Goal: Navigation & Orientation: Find specific page/section

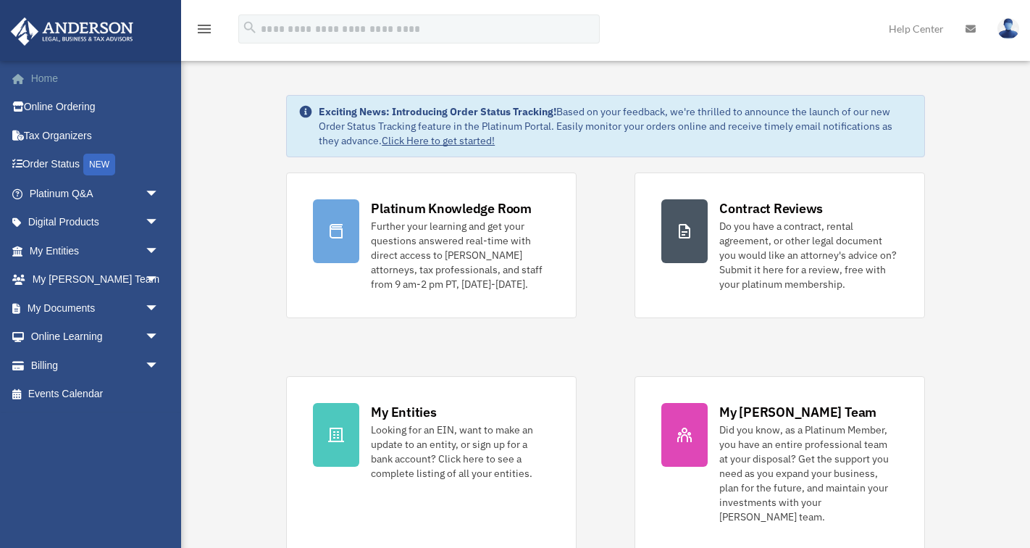
click at [41, 78] on link "Home" at bounding box center [95, 78] width 171 height 29
click at [152, 277] on span "arrow_drop_down" at bounding box center [159, 280] width 29 height 30
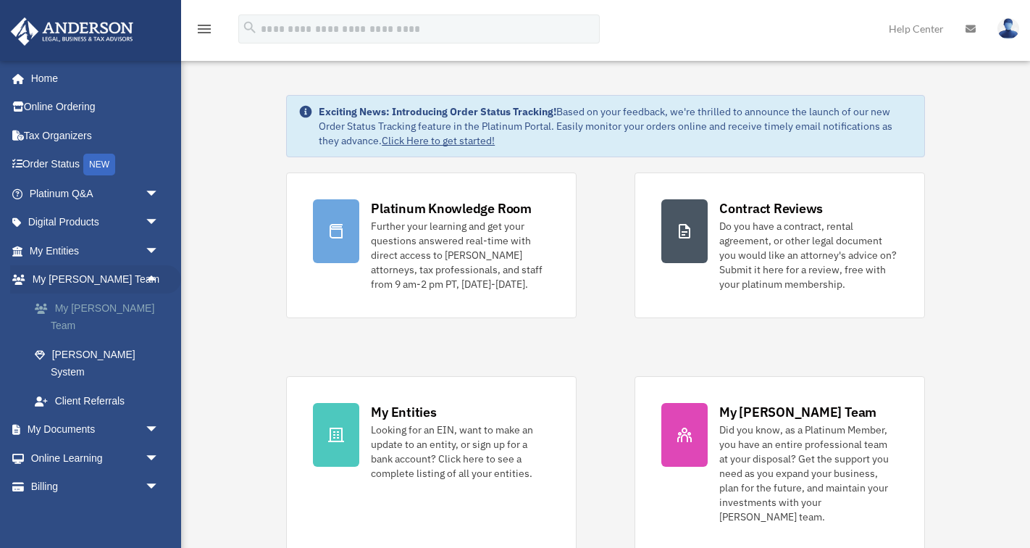
click at [107, 305] on link "My [PERSON_NAME] Team" at bounding box center [100, 316] width 161 height 46
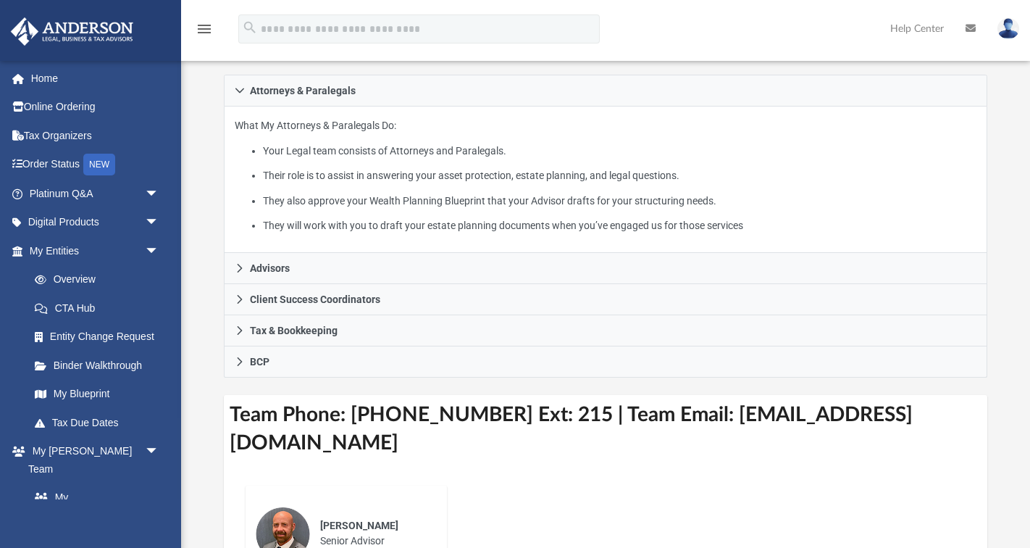
scroll to position [244, 0]
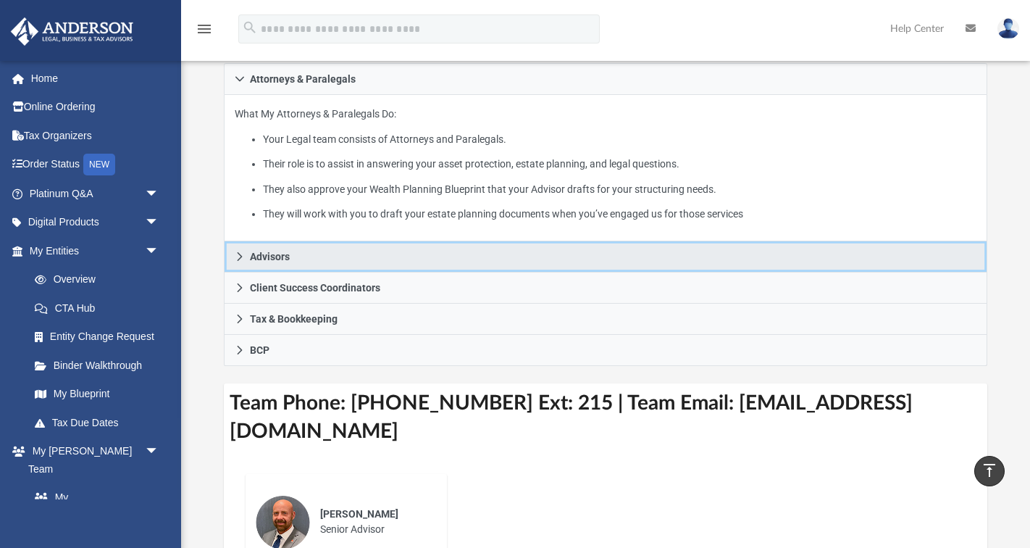
click at [236, 262] on icon at bounding box center [240, 256] width 10 height 10
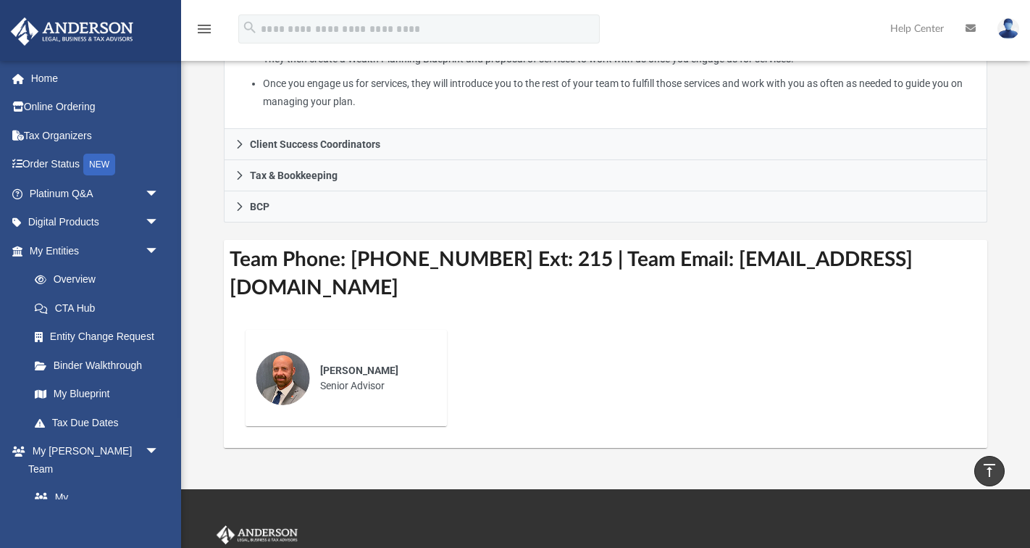
scroll to position [405, 0]
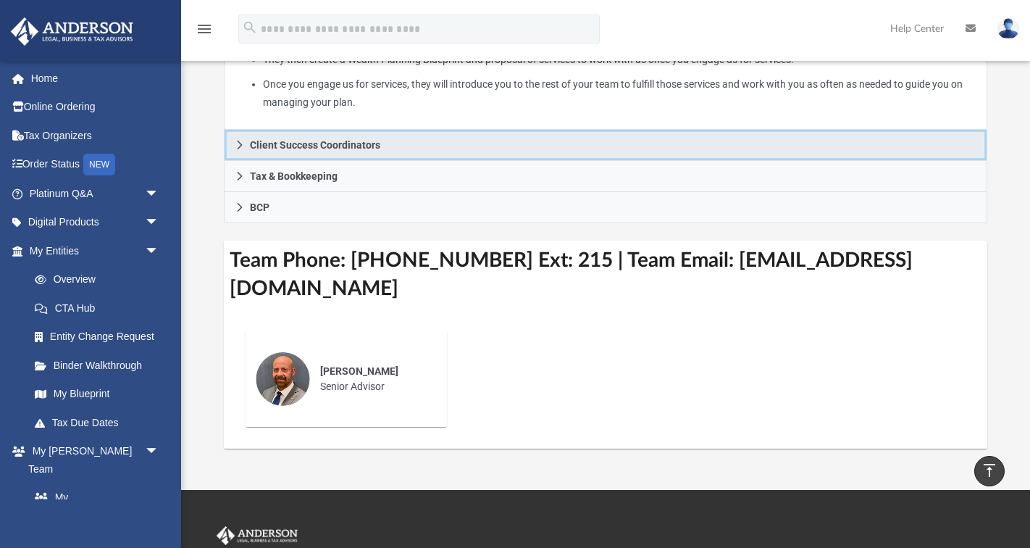
click at [238, 150] on icon at bounding box center [240, 145] width 10 height 10
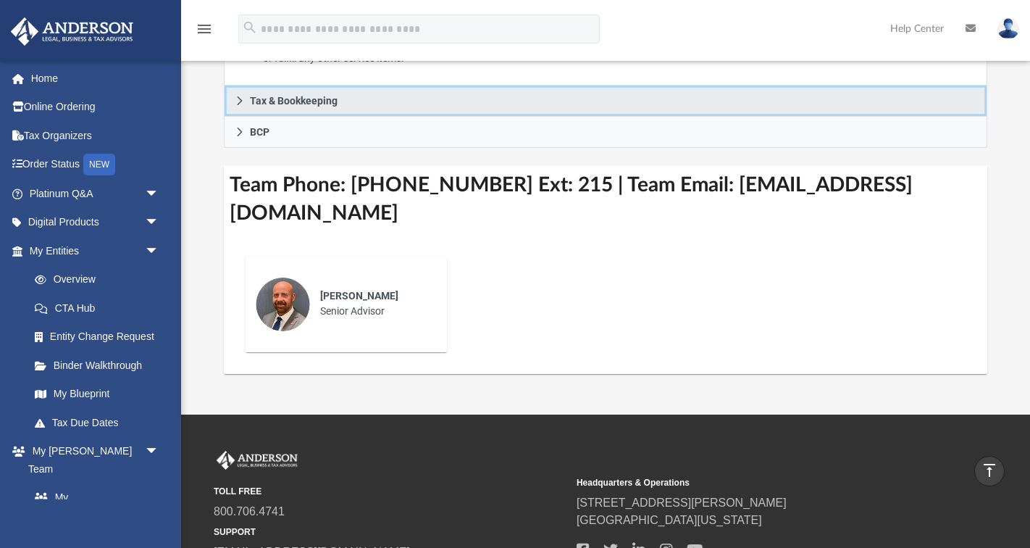
click at [239, 105] on icon at bounding box center [239, 100] width 5 height 9
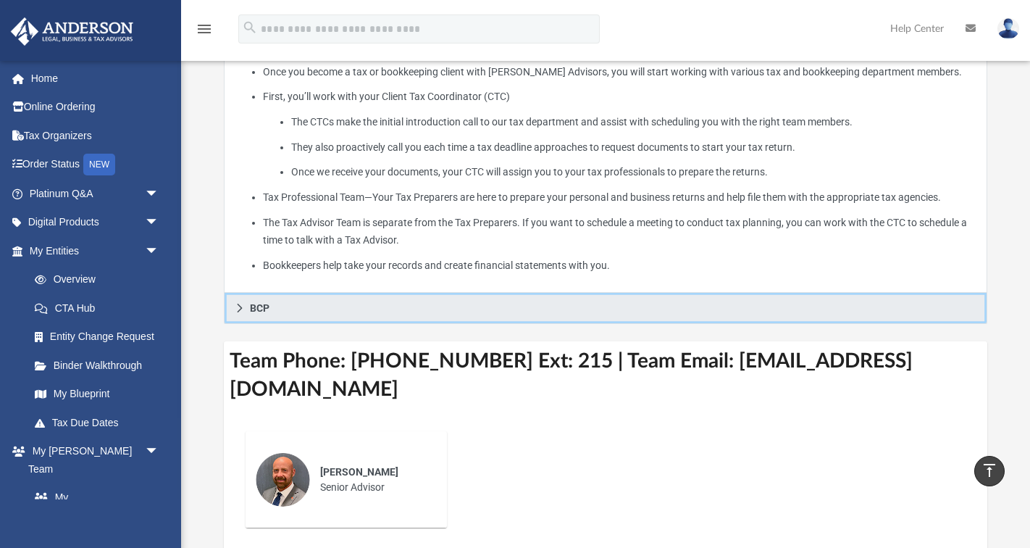
click at [237, 313] on icon at bounding box center [240, 308] width 10 height 10
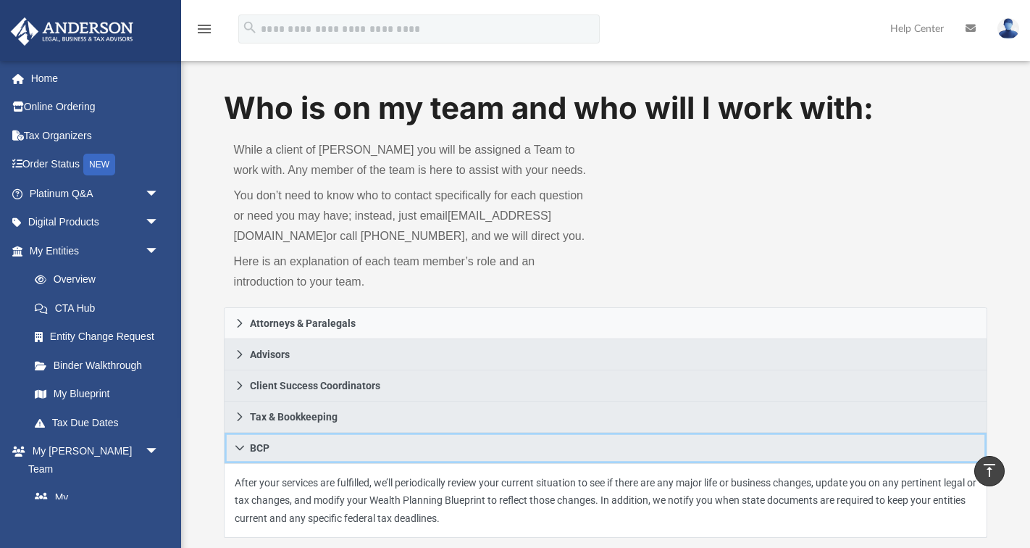
scroll to position [0, 0]
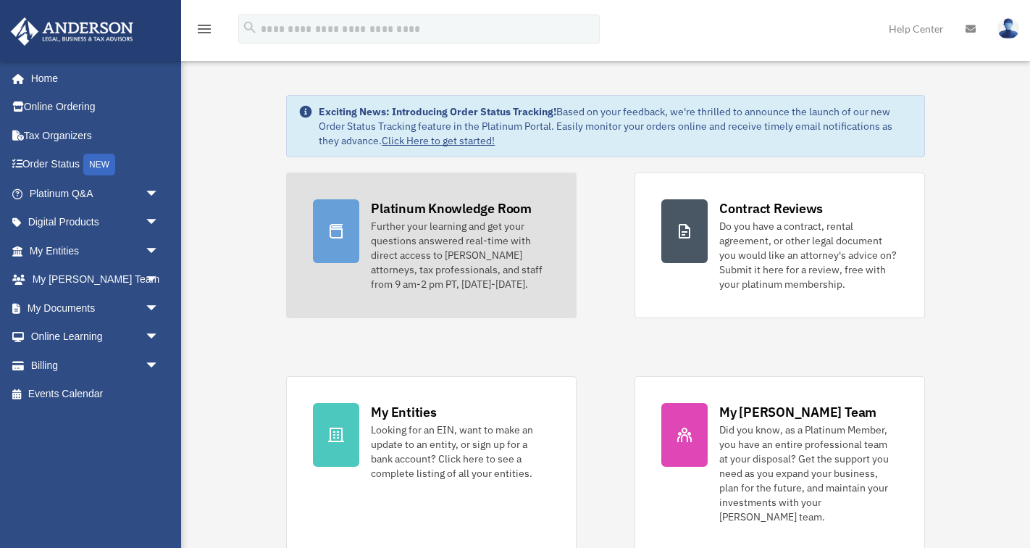
click at [402, 256] on div "Further your learning and get your questions answered real-time with direct acc…" at bounding box center [460, 255] width 179 height 72
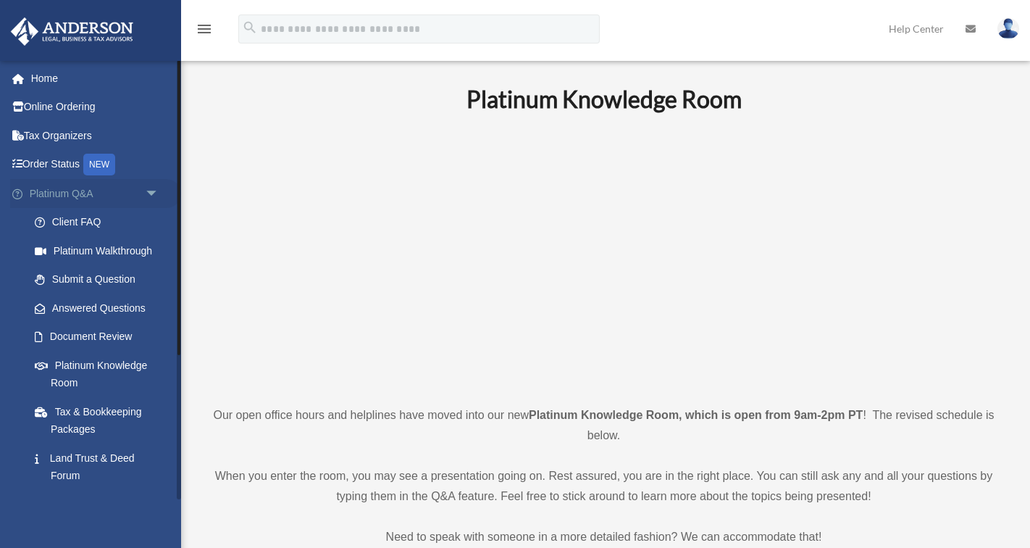
click at [151, 193] on span "arrow_drop_down" at bounding box center [159, 194] width 29 height 30
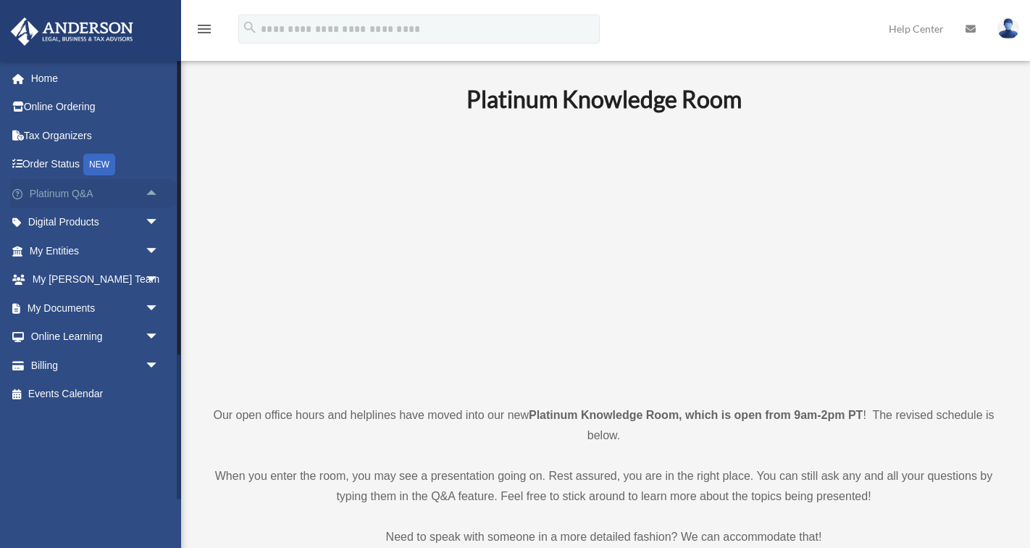
click at [151, 193] on span "arrow_drop_up" at bounding box center [159, 194] width 29 height 30
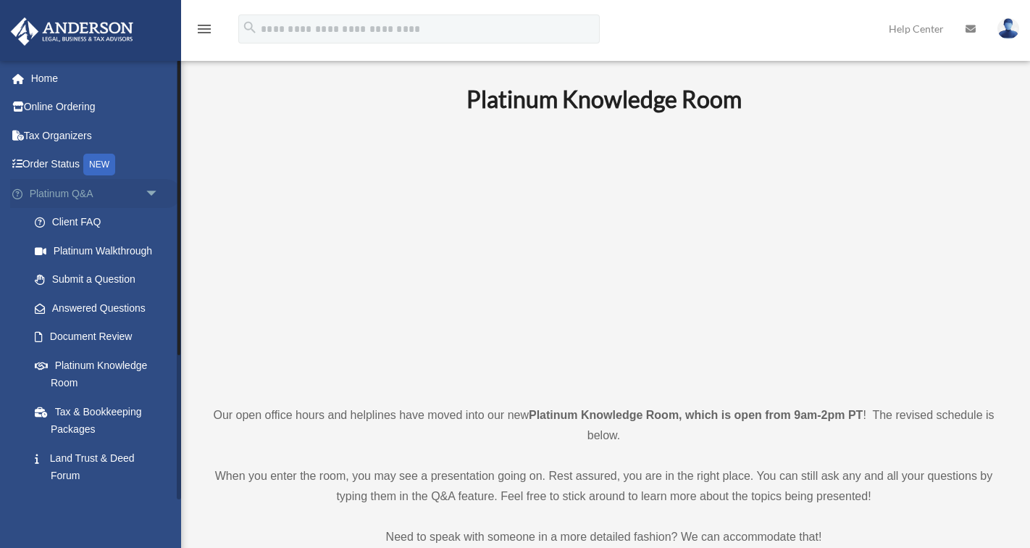
click at [149, 192] on span "arrow_drop_down" at bounding box center [159, 194] width 29 height 30
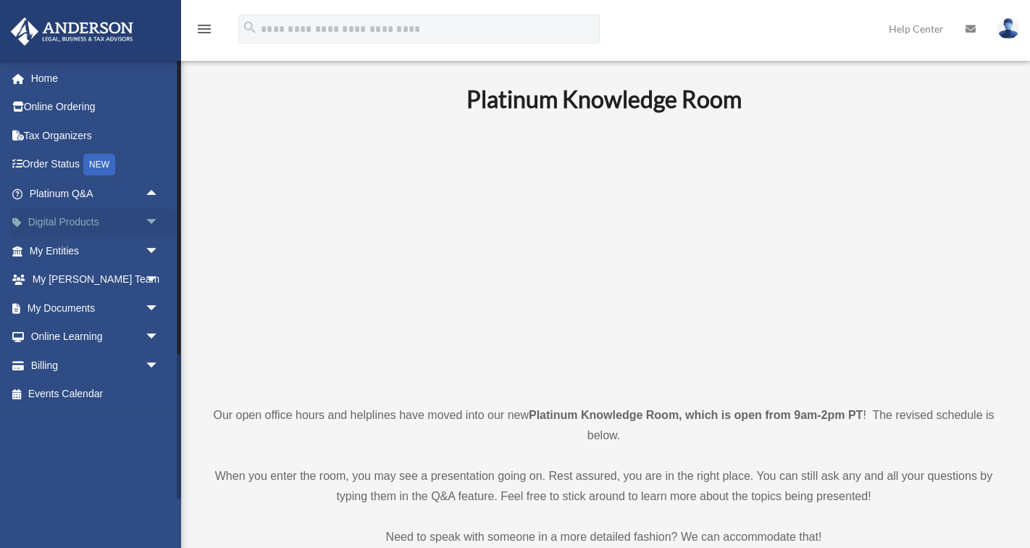
click at [149, 221] on span "arrow_drop_down" at bounding box center [159, 223] width 29 height 30
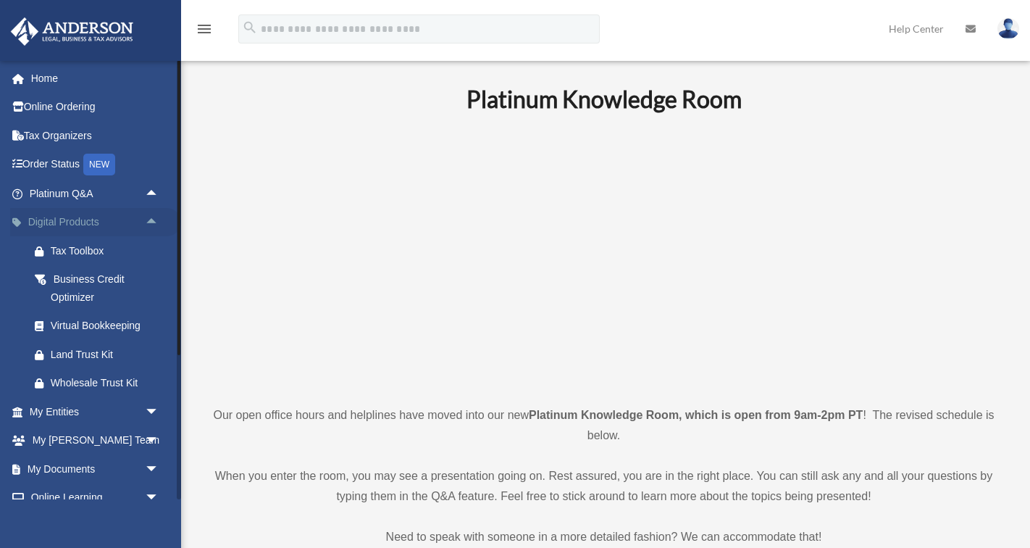
click at [149, 221] on span "arrow_drop_up" at bounding box center [159, 223] width 29 height 30
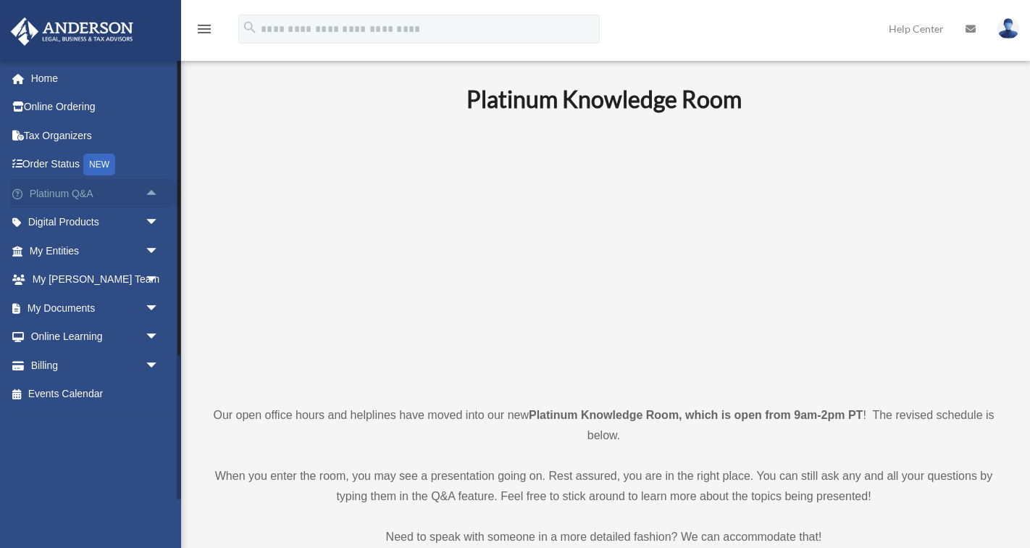
click at [150, 190] on span "arrow_drop_up" at bounding box center [159, 194] width 29 height 30
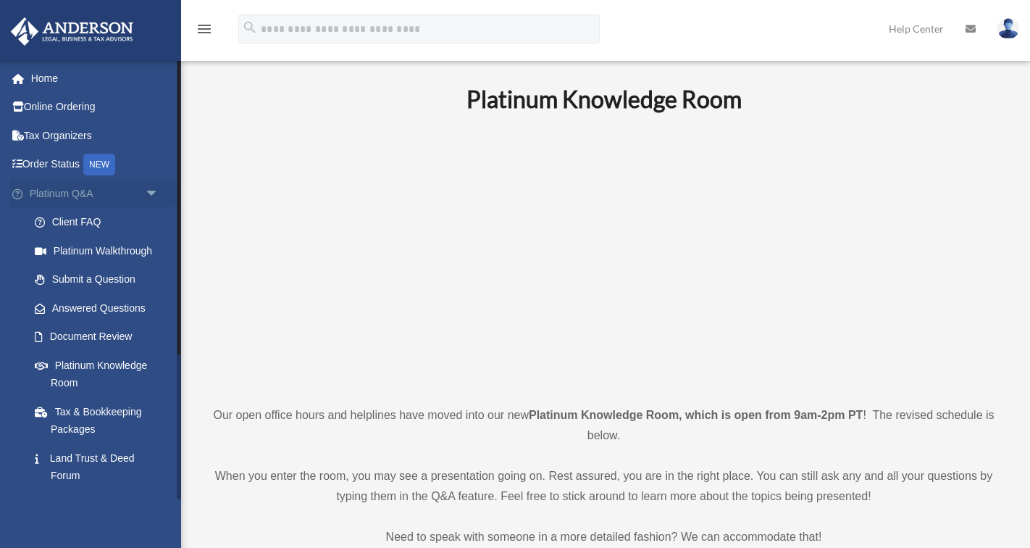
click at [150, 190] on span "arrow_drop_down" at bounding box center [159, 194] width 29 height 30
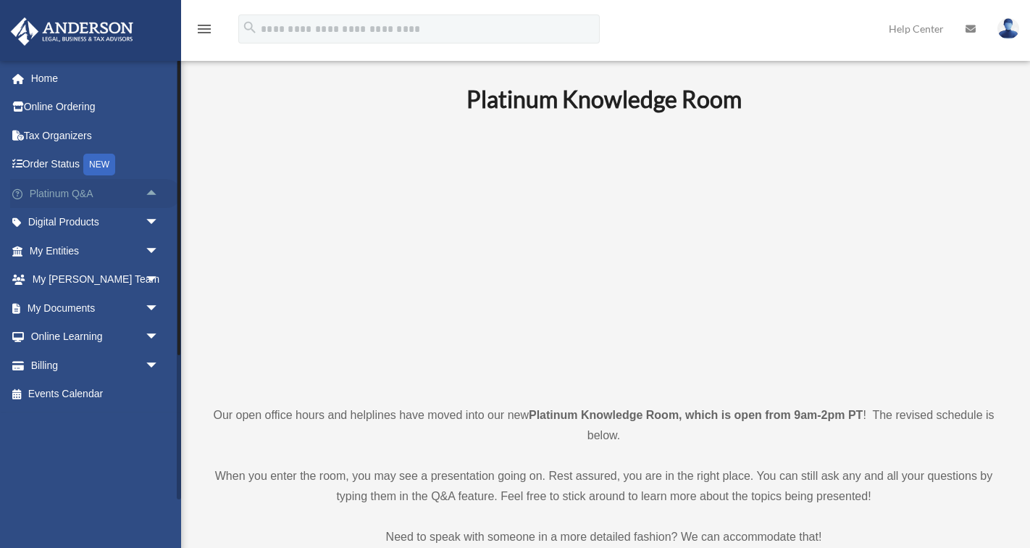
click at [150, 190] on span "arrow_drop_up" at bounding box center [159, 194] width 29 height 30
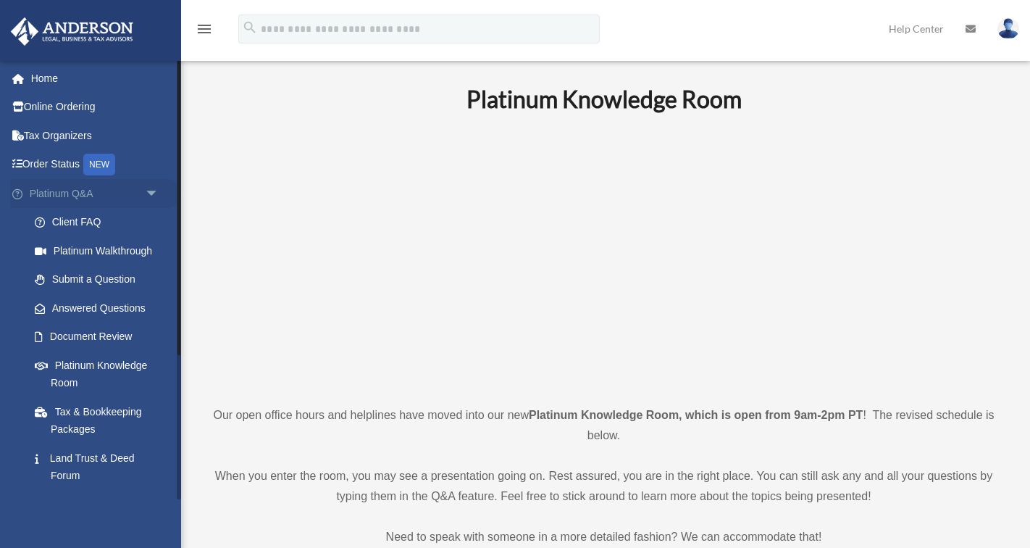
click at [150, 190] on span "arrow_drop_down" at bounding box center [159, 194] width 29 height 30
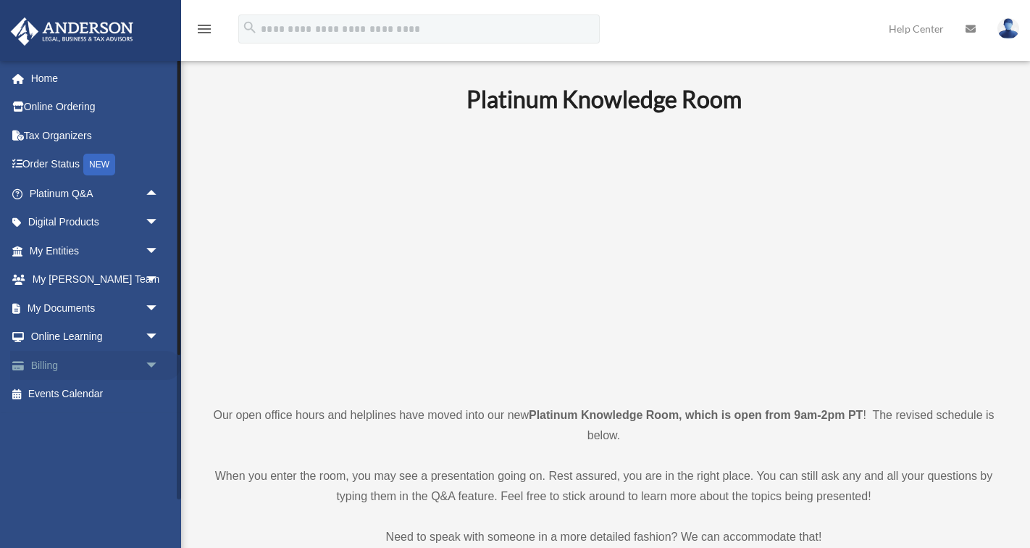
click at [149, 361] on span "arrow_drop_down" at bounding box center [159, 366] width 29 height 30
click at [152, 361] on span "arrow_drop_up" at bounding box center [159, 366] width 29 height 30
